Goal: Task Accomplishment & Management: Complete application form

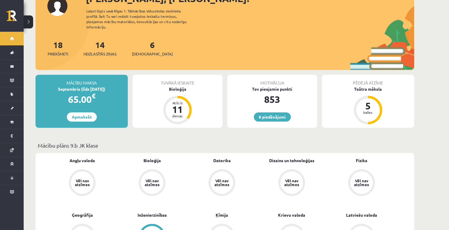
scroll to position [95, 0]
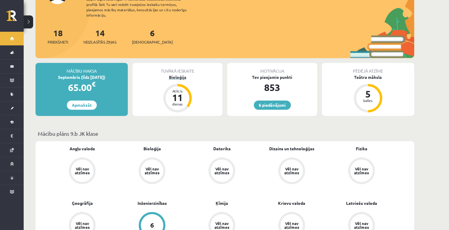
click at [173, 74] on div "Bioloģija" at bounding box center [177, 77] width 90 height 6
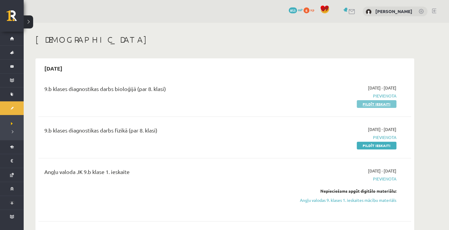
click at [367, 102] on link "Pildīt ieskaiti" at bounding box center [377, 104] width 40 height 8
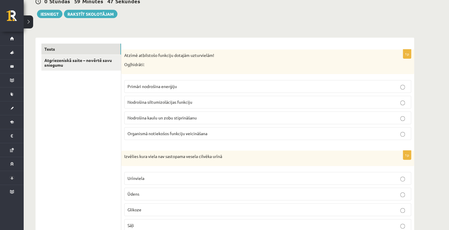
scroll to position [71, 0]
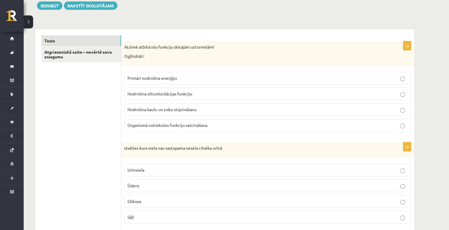
click at [166, 80] on span "Primāri nodrošina enerģiju" at bounding box center [151, 77] width 49 height 5
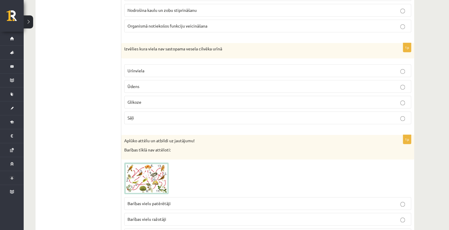
scroll to position [189, 0]
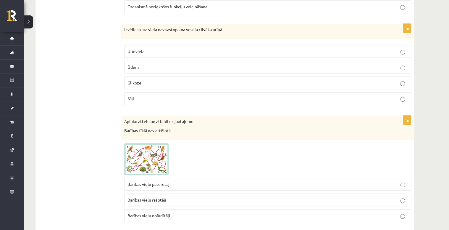
click at [214, 66] on p "Ūdens" at bounding box center [267, 67] width 280 height 6
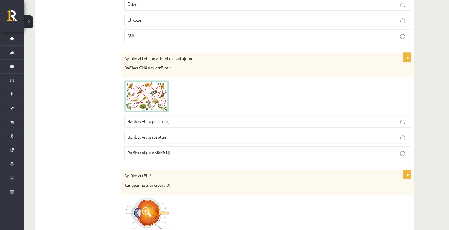
scroll to position [260, 0]
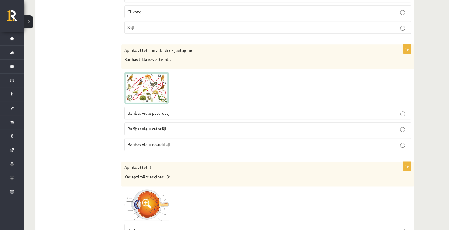
click at [147, 84] on span at bounding box center [146, 85] width 9 height 9
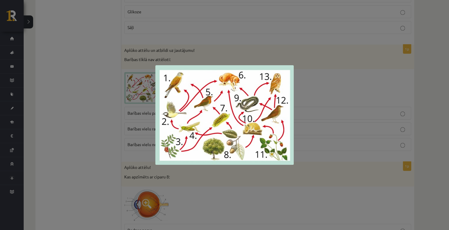
click at [369, 98] on div at bounding box center [224, 115] width 449 height 230
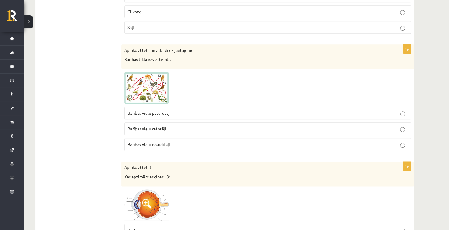
click at [159, 82] on img at bounding box center [146, 88] width 44 height 32
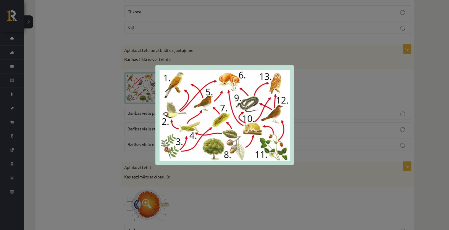
click at [326, 80] on div at bounding box center [224, 115] width 449 height 230
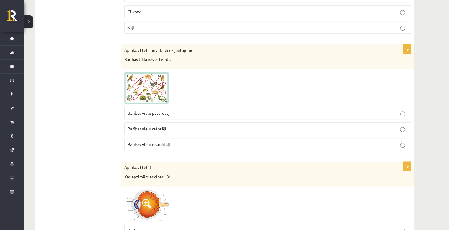
click at [158, 88] on img at bounding box center [146, 88] width 44 height 32
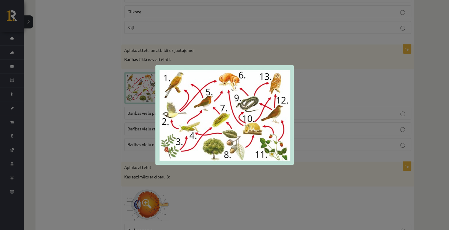
click at [308, 114] on div at bounding box center [224, 115] width 449 height 230
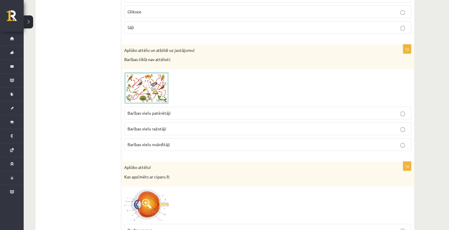
click at [141, 75] on img at bounding box center [146, 88] width 44 height 32
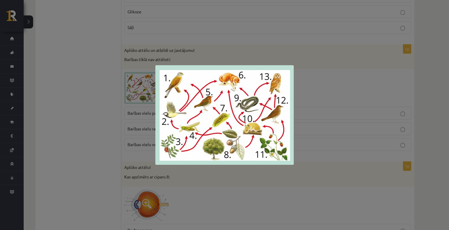
click at [322, 88] on div at bounding box center [224, 115] width 449 height 230
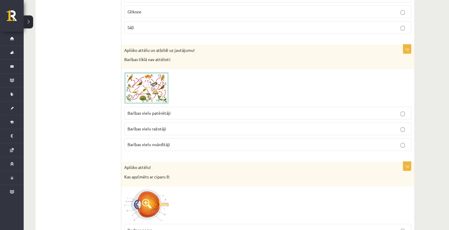
click at [191, 144] on p "Barības vielu noārdītāji" at bounding box center [267, 144] width 280 height 6
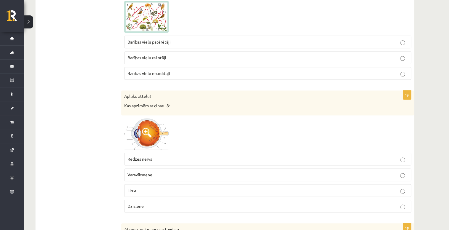
scroll to position [355, 0]
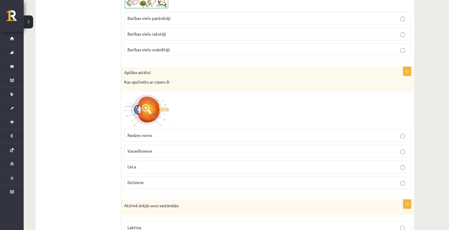
click at [165, 117] on img at bounding box center [146, 110] width 44 height 32
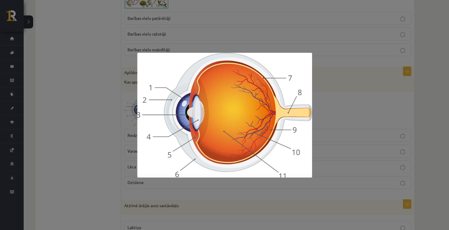
click at [355, 114] on div at bounding box center [224, 115] width 449 height 230
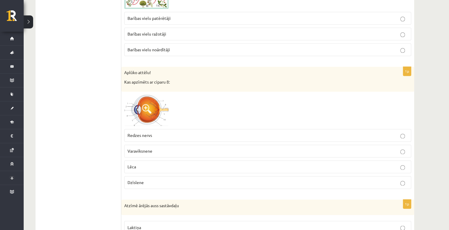
click at [153, 105] on img at bounding box center [146, 110] width 44 height 32
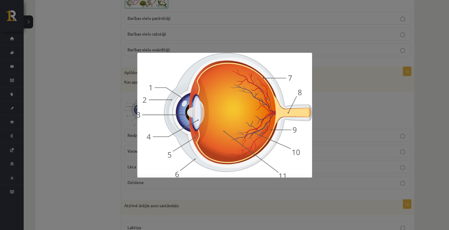
click at [332, 104] on div at bounding box center [224, 115] width 449 height 230
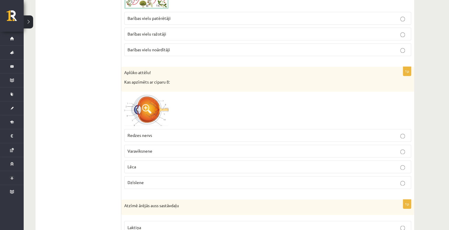
click at [159, 103] on img at bounding box center [146, 110] width 44 height 32
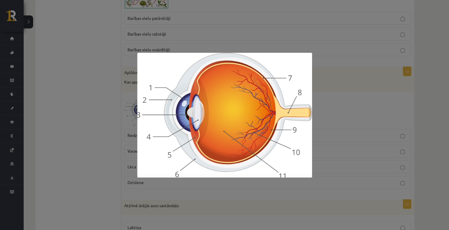
click at [391, 132] on div at bounding box center [224, 115] width 449 height 230
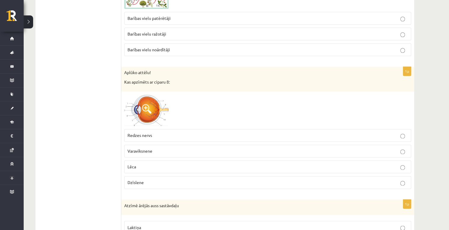
click at [141, 176] on label "Dzīslene" at bounding box center [267, 182] width 287 height 13
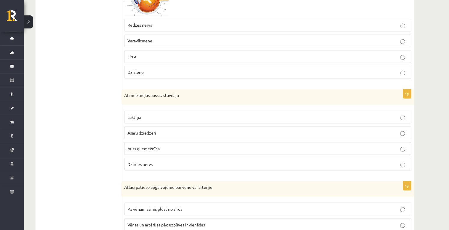
scroll to position [473, 0]
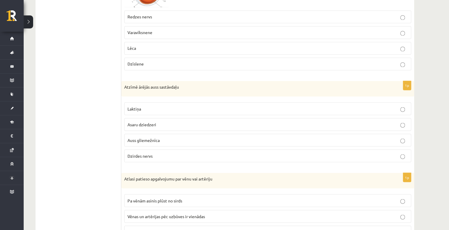
click at [147, 138] on span "Auss gliemežnīca" at bounding box center [143, 139] width 32 height 5
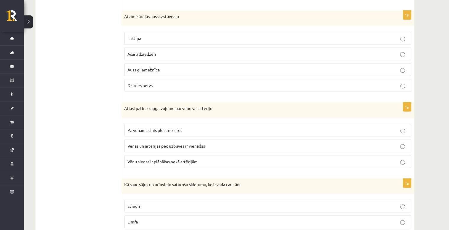
scroll to position [568, 0]
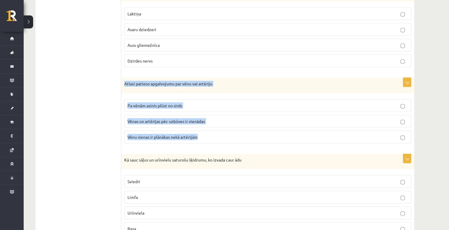
drag, startPoint x: 123, startPoint y: 81, endPoint x: 229, endPoint y: 144, distance: 123.1
click at [229, 144] on div "1p Atlasi patieso apgalvojumu par vēnu vai artēriju Pa vēnām asinis plūst no si…" at bounding box center [267, 113] width 293 height 70
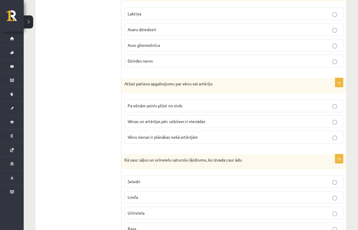
click at [224, 136] on p "Vēnu sienas ir plānākas nekā artērijām" at bounding box center [233, 137] width 212 height 6
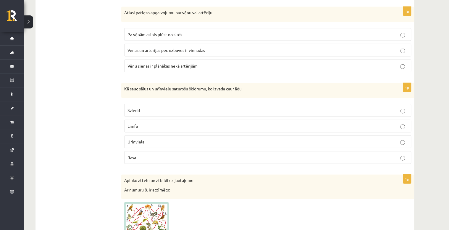
scroll to position [662, 0]
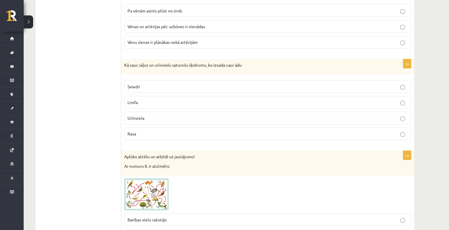
click at [210, 83] on p "Sviedri" at bounding box center [267, 86] width 280 height 6
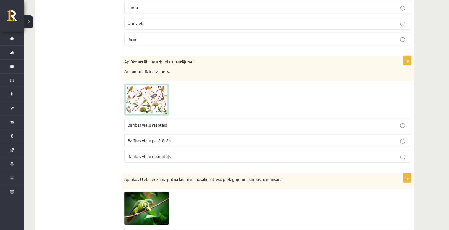
click at [154, 95] on img at bounding box center [146, 99] width 44 height 32
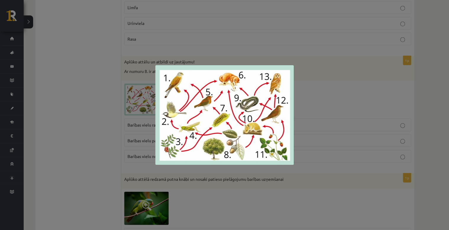
click at [425, 60] on div at bounding box center [224, 115] width 449 height 230
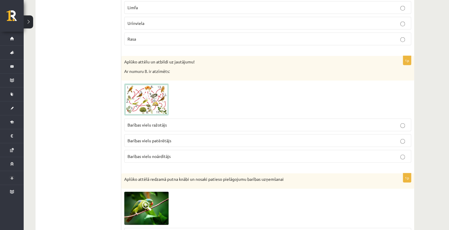
click at [179, 122] on p "Barības vielu ražotājs" at bounding box center [267, 125] width 280 height 6
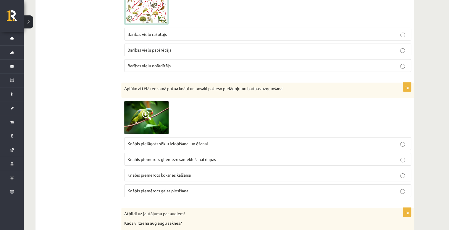
scroll to position [852, 0]
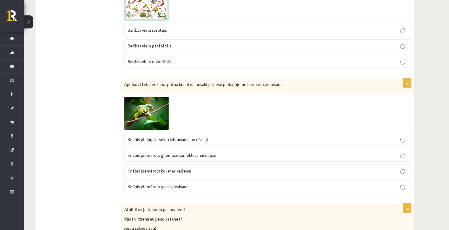
click at [150, 119] on img at bounding box center [146, 113] width 44 height 33
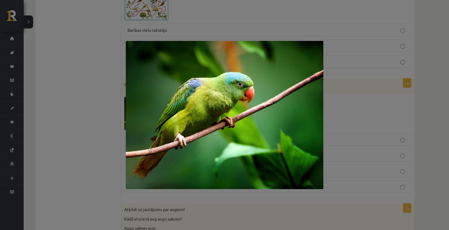
click at [372, 86] on div at bounding box center [224, 115] width 449 height 230
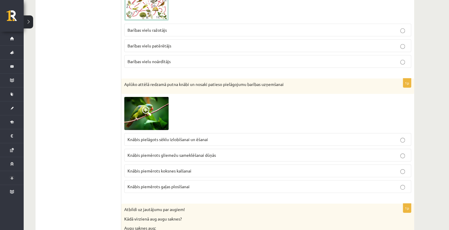
click at [221, 136] on p "Knābis pielāgots sēklu izlobīšanai un ēšanai" at bounding box center [267, 139] width 280 height 6
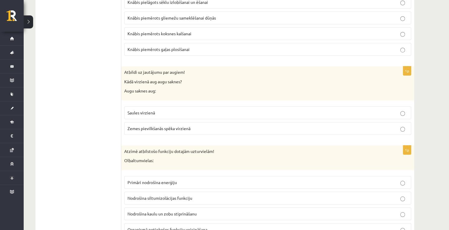
scroll to position [994, 0]
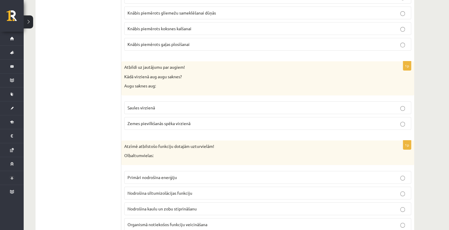
click at [303, 120] on p "Zemes pievilkšanās spēka virzienā" at bounding box center [267, 123] width 280 height 6
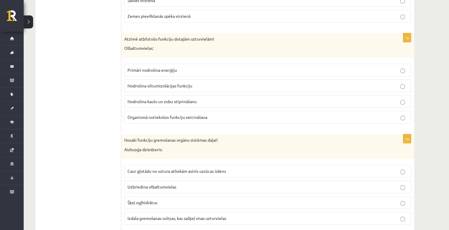
scroll to position [1112, 0]
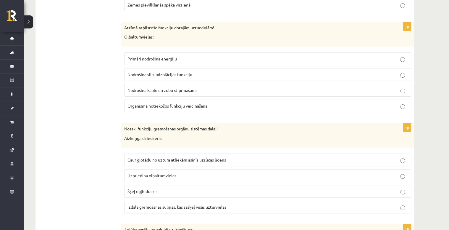
click at [240, 87] on p "Nodrošina kaulu un zobu stiprināšanu" at bounding box center [267, 90] width 280 height 6
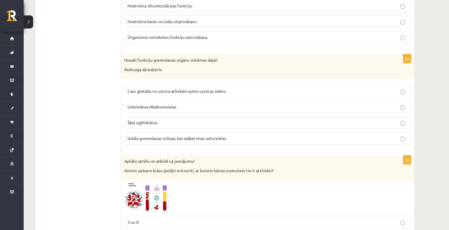
scroll to position [1207, 0]
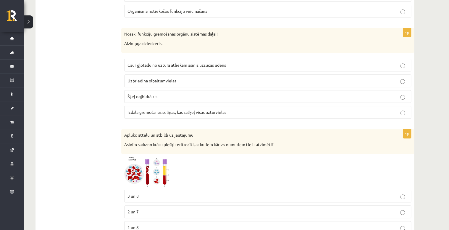
click at [163, 109] on span "Izdala gremošanas suliņas, kas sašķeļ visas uzturvielas" at bounding box center [176, 111] width 99 height 5
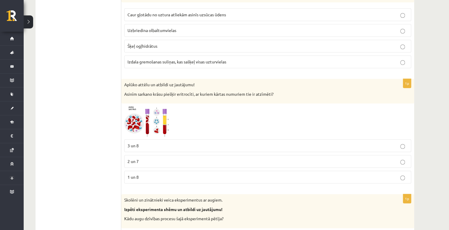
scroll to position [1278, 0]
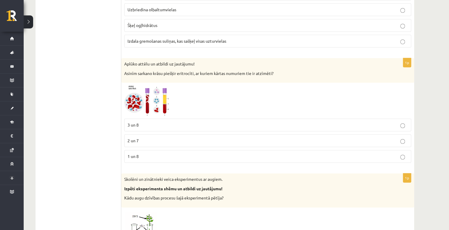
click at [142, 98] on span at bounding box center [146, 99] width 9 height 9
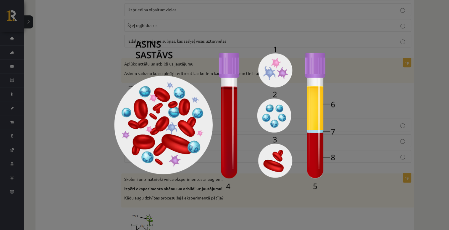
click at [394, 60] on div at bounding box center [224, 115] width 449 height 230
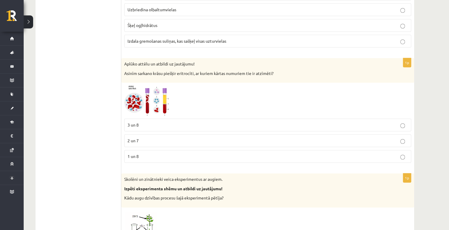
click at [153, 122] on p "3 un 8" at bounding box center [267, 125] width 280 height 6
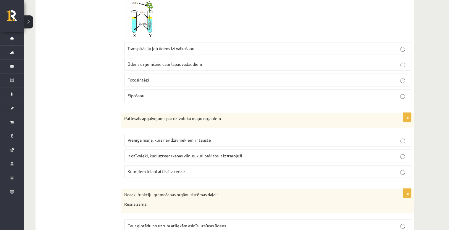
scroll to position [1467, 0]
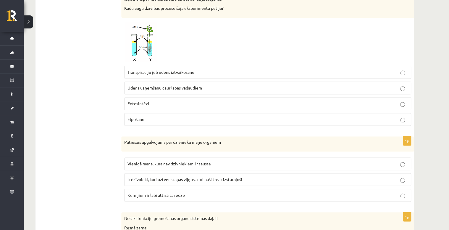
click at [145, 43] on img at bounding box center [146, 42] width 44 height 42
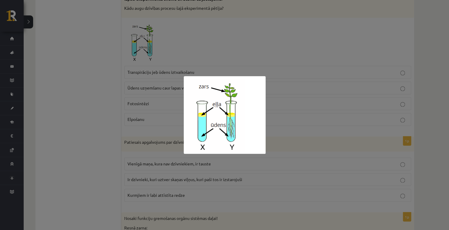
click at [324, 54] on div at bounding box center [224, 115] width 449 height 230
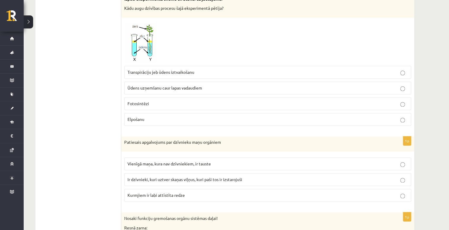
click at [281, 85] on p "Ūdens uzņemšanu caur lapas vadaudiem" at bounding box center [267, 88] width 280 height 6
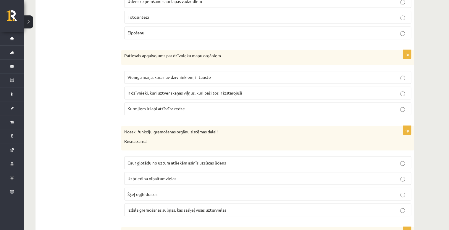
scroll to position [1562, 0]
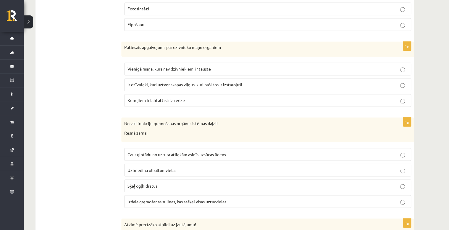
click at [361, 97] on p "Kurmjiem ir labi attīstīta redze" at bounding box center [267, 100] width 280 height 6
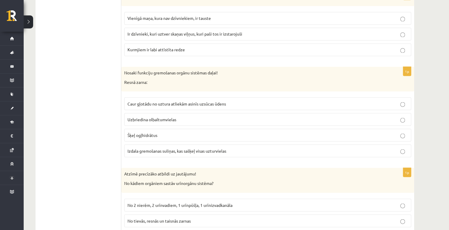
scroll to position [1633, 0]
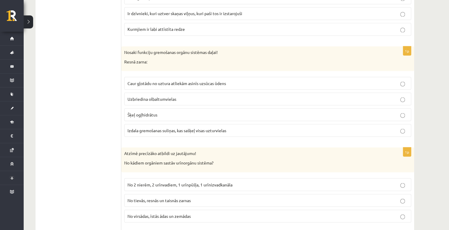
click at [244, 80] on p "Caur gļotādu no uztura atliekām asinīs uzsūcas ūdens" at bounding box center [267, 83] width 280 height 6
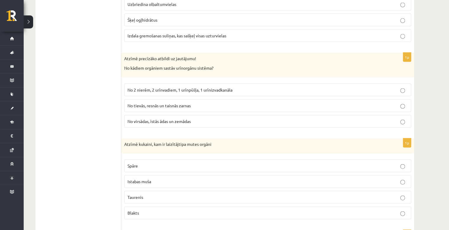
scroll to position [1727, 0]
click at [321, 86] on p "No 2 nierēm, 2 urīnvadiem, 1 urīnpūšļa, 1 urīnizvadkanāla" at bounding box center [267, 89] width 280 height 6
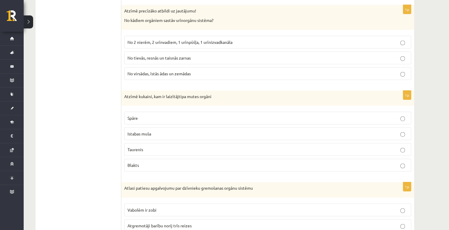
scroll to position [1798, 0]
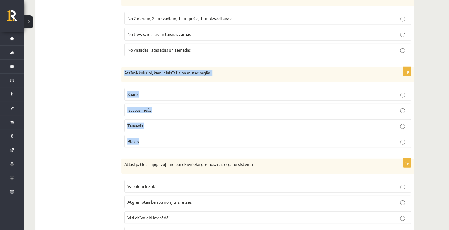
drag, startPoint x: 122, startPoint y: 64, endPoint x: 155, endPoint y: 136, distance: 79.5
click at [155, 136] on div "1p Atzīmē kukaini, kam ir laizītājtipa mutes orgāni Spāre Istabas muša Taurenis…" at bounding box center [267, 110] width 293 height 86
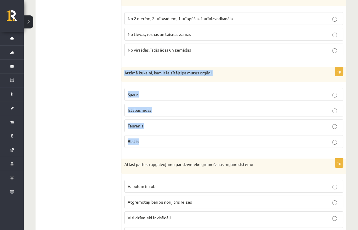
click at [227, 107] on p "Istabas muša" at bounding box center [233, 110] width 212 height 6
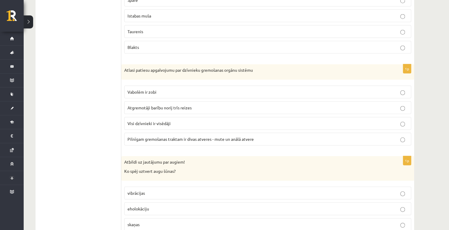
scroll to position [1893, 0]
click at [381, 135] on label "Pilnīgam gremošanas traktam ir divas atveres - mute un anālā atvere" at bounding box center [267, 138] width 287 height 13
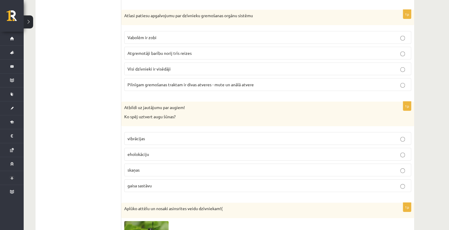
scroll to position [1987, 0]
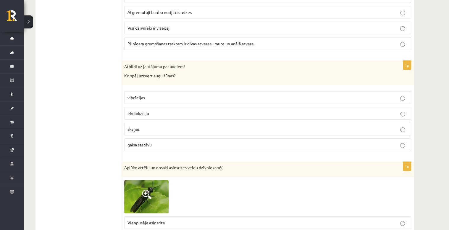
click at [170, 126] on p "skaņas" at bounding box center [267, 129] width 280 height 6
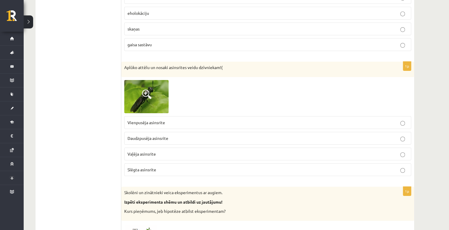
scroll to position [2106, 0]
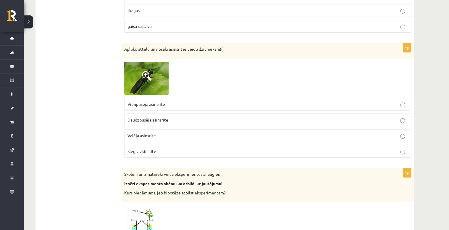
click at [146, 71] on span at bounding box center [146, 75] width 9 height 9
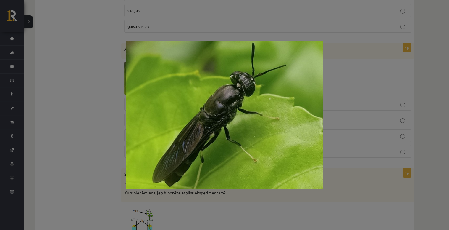
click at [331, 101] on div at bounding box center [224, 115] width 449 height 230
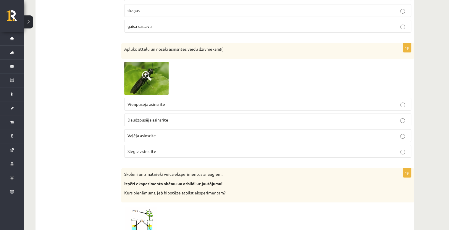
click at [155, 73] on img at bounding box center [146, 78] width 44 height 33
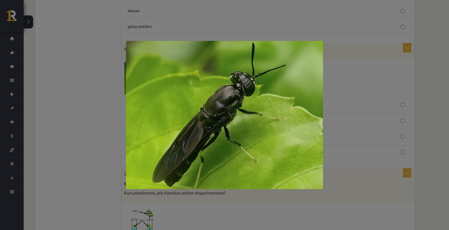
click at [394, 76] on div at bounding box center [224, 115] width 449 height 230
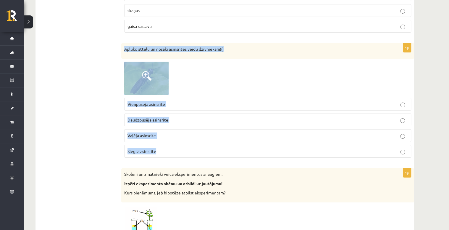
drag, startPoint x: 124, startPoint y: 39, endPoint x: 205, endPoint y: 140, distance: 128.7
click at [205, 140] on div "1p Aplūko attēlu un nosaki asinsrites veidu dzīvniekam!( Vienpusēja asinsrite D…" at bounding box center [267, 102] width 293 height 119
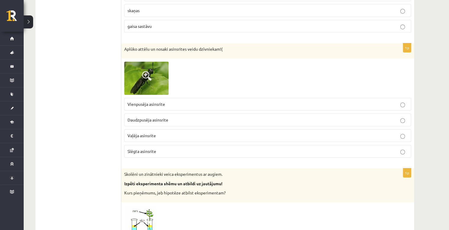
click at [170, 148] on p "Slēgta asinsrite" at bounding box center [267, 151] width 280 height 6
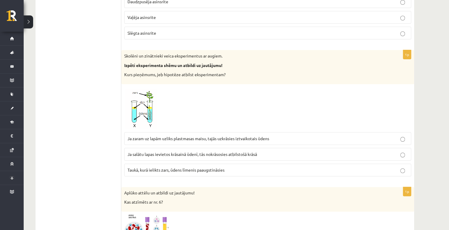
scroll to position [2224, 0]
click at [379, 135] on p "Ja zaram uz lapām uzliks plastmasas maisu, tajās uzkrāsies iztvaikotais ūdens" at bounding box center [267, 138] width 280 height 6
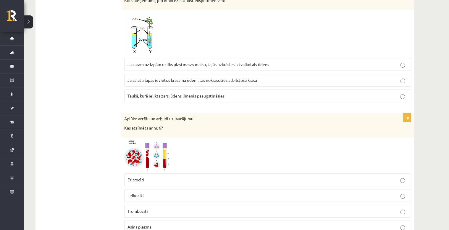
scroll to position [2342, 0]
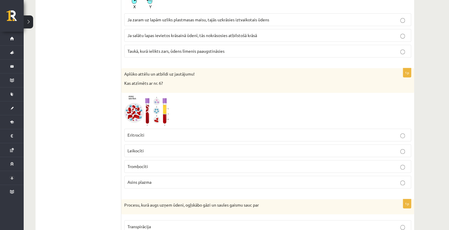
click at [164, 104] on img at bounding box center [146, 111] width 44 height 30
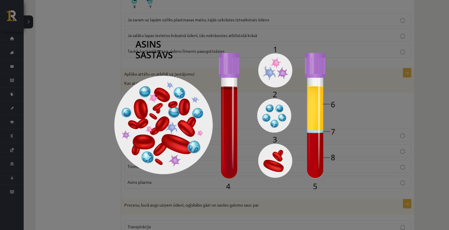
click at [360, 94] on div at bounding box center [224, 115] width 449 height 230
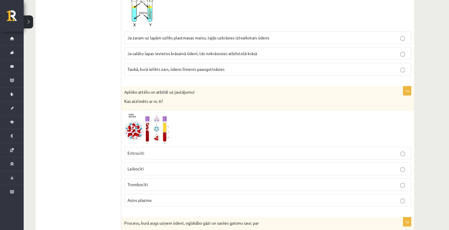
scroll to position [2395, 0]
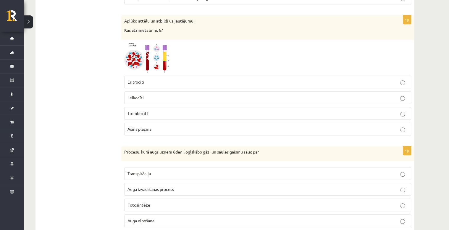
click at [250, 122] on label "Asins plazma" at bounding box center [267, 128] width 287 height 13
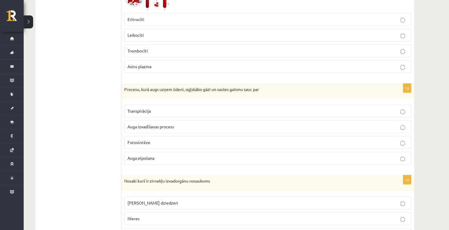
scroll to position [2466, 0]
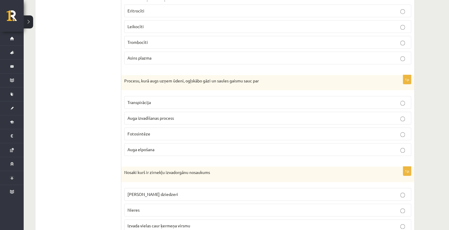
click at [228, 146] on p "Auga elpošana" at bounding box center [267, 149] width 280 height 6
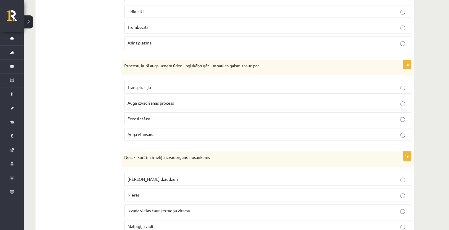
scroll to position [2537, 0]
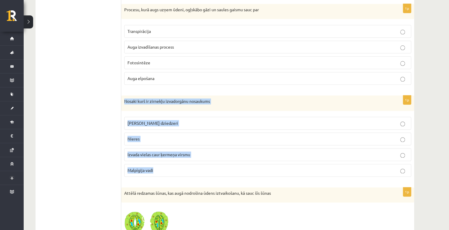
drag, startPoint x: 125, startPoint y: 91, endPoint x: 169, endPoint y: 161, distance: 82.1
click at [169, 161] on div "1p Nosaki kurš ir zirnekļu izvadorgānu nosaukums Zaļie dziedzeri Nieres Izvada …" at bounding box center [267, 138] width 293 height 86
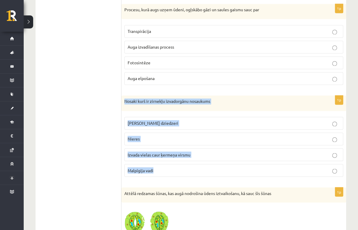
click at [145, 167] on span "Malpīgija vadi" at bounding box center [140, 169] width 26 height 5
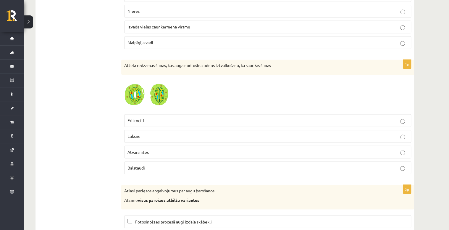
scroll to position [2679, 0]
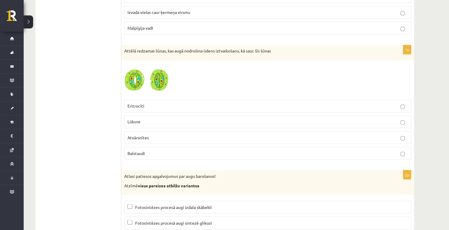
click at [153, 77] on img at bounding box center [146, 79] width 44 height 33
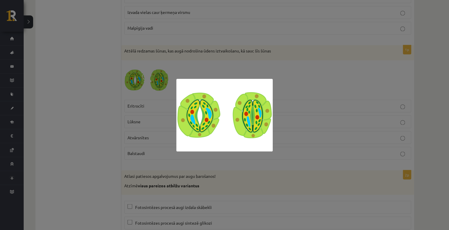
click at [256, 59] on div at bounding box center [224, 115] width 449 height 230
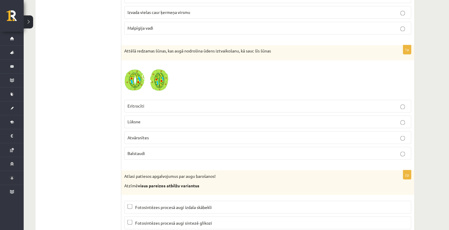
click at [172, 150] on p "Balstaudi" at bounding box center [267, 153] width 280 height 6
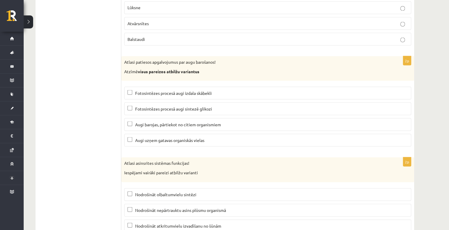
scroll to position [2798, 0]
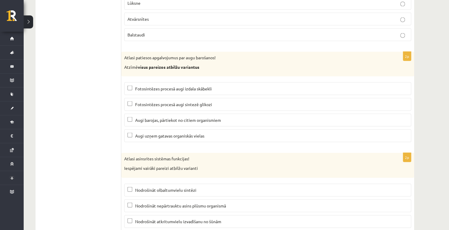
click at [261, 82] on label "Fotosintēzes procesā augi izdala skābekli" at bounding box center [267, 88] width 287 height 13
click at [190, 132] on span "Augi uzņem gatavas organiskās vielas" at bounding box center [169, 134] width 69 height 5
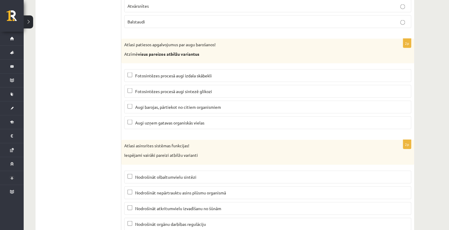
scroll to position [2821, 0]
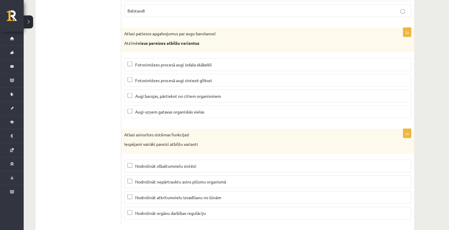
click at [168, 179] on span "Nodrošināt nepārtrauktu asins plūsmu organismā" at bounding box center [180, 181] width 91 height 5
click at [161, 210] on span "Nodrošināt orgānu darbības regulāciju" at bounding box center [170, 212] width 71 height 5
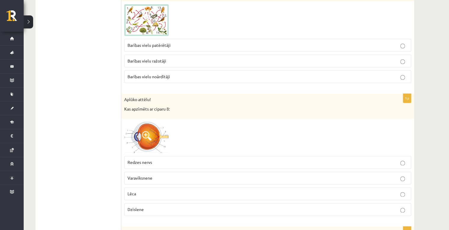
scroll to position [0, 0]
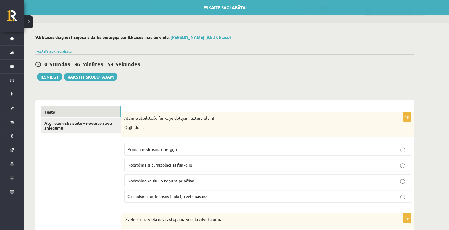
drag, startPoint x: 425, startPoint y: 125, endPoint x: 432, endPoint y: 8, distance: 117.3
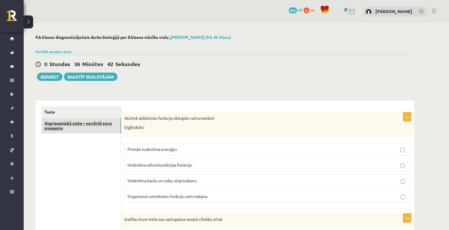
click at [79, 125] on link "Atgriezeniskā saite – novērtē savu sniegumu" at bounding box center [81, 125] width 80 height 16
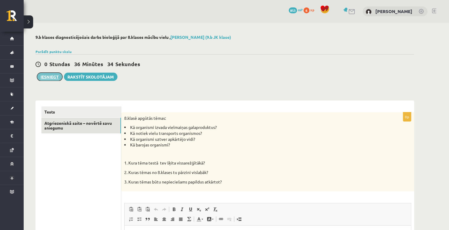
click at [55, 77] on button "Iesniegt" at bounding box center [49, 76] width 25 height 8
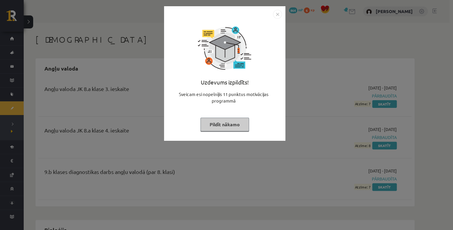
click at [277, 11] on img "Close" at bounding box center [277, 14] width 9 height 9
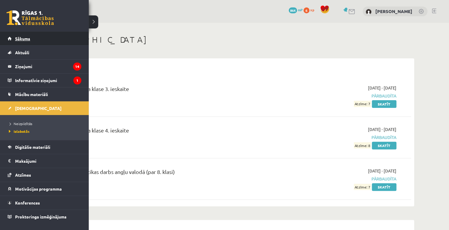
click at [28, 36] on span "Sākums" at bounding box center [22, 38] width 15 height 5
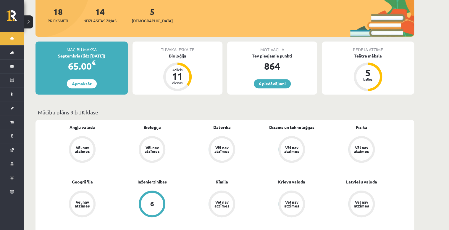
scroll to position [118, 0]
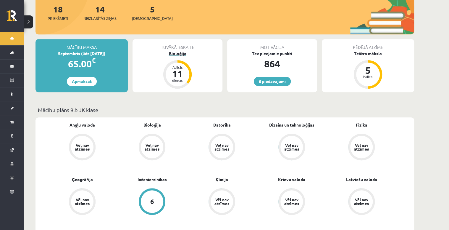
click at [174, 50] on div "Bioloģija" at bounding box center [177, 53] width 90 height 6
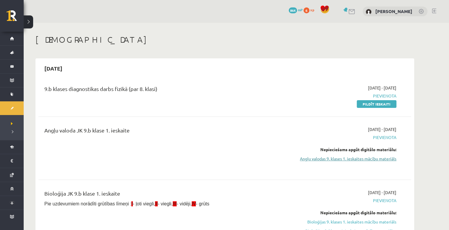
click at [384, 159] on link "Angļu valodas 9. klases 1. ieskaites mācību materiāls" at bounding box center [340, 158] width 111 height 6
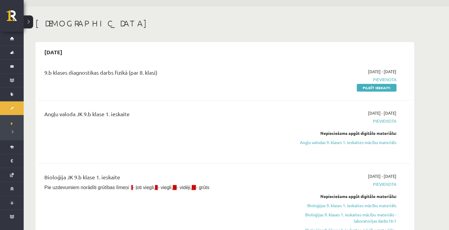
scroll to position [24, 0]
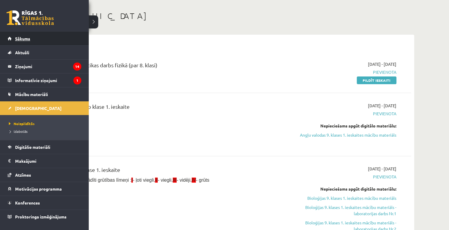
click at [37, 40] on link "Sākums" at bounding box center [45, 39] width 74 height 14
